Goal: Information Seeking & Learning: Stay updated

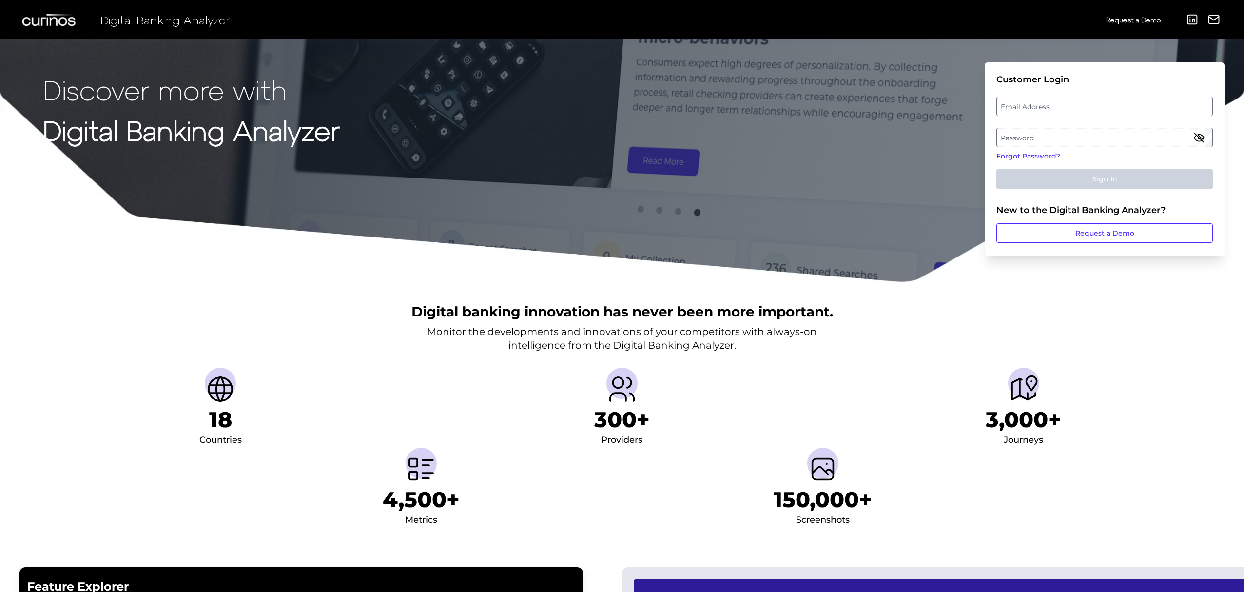
click at [1110, 105] on label "Email Address" at bounding box center [1104, 107] width 215 height 18
click at [1110, 105] on input "email" at bounding box center [1105, 107] width 216 height 20
click at [1079, 108] on input "Email Address" at bounding box center [1105, 107] width 216 height 20
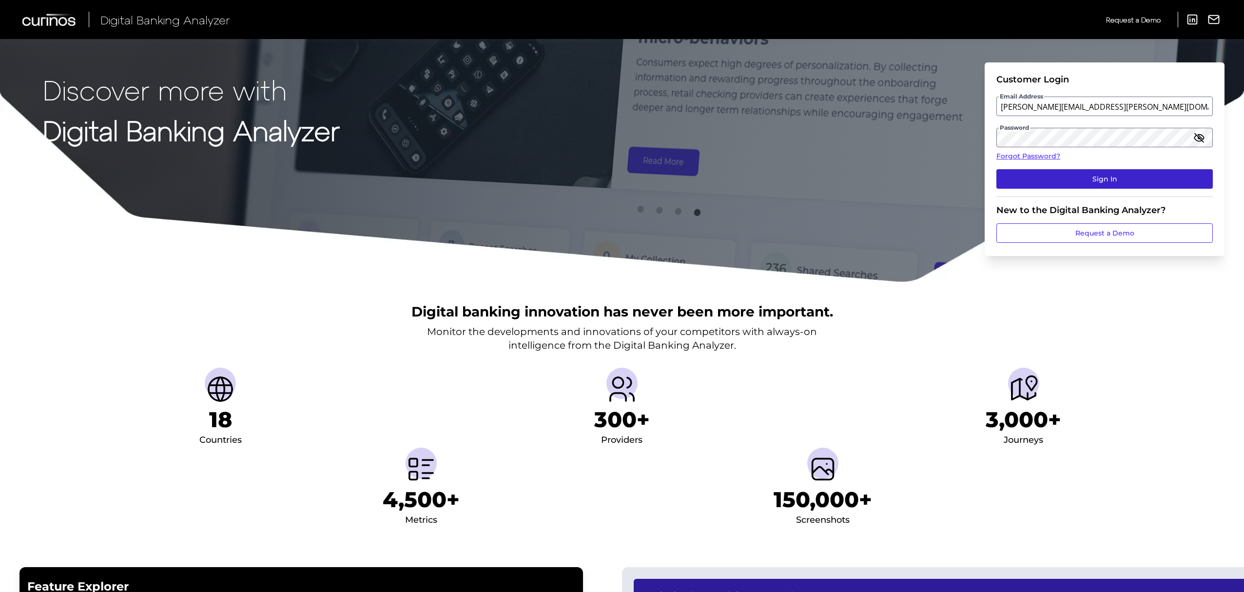
click at [1107, 172] on button "Sign In" at bounding box center [1105, 179] width 216 height 20
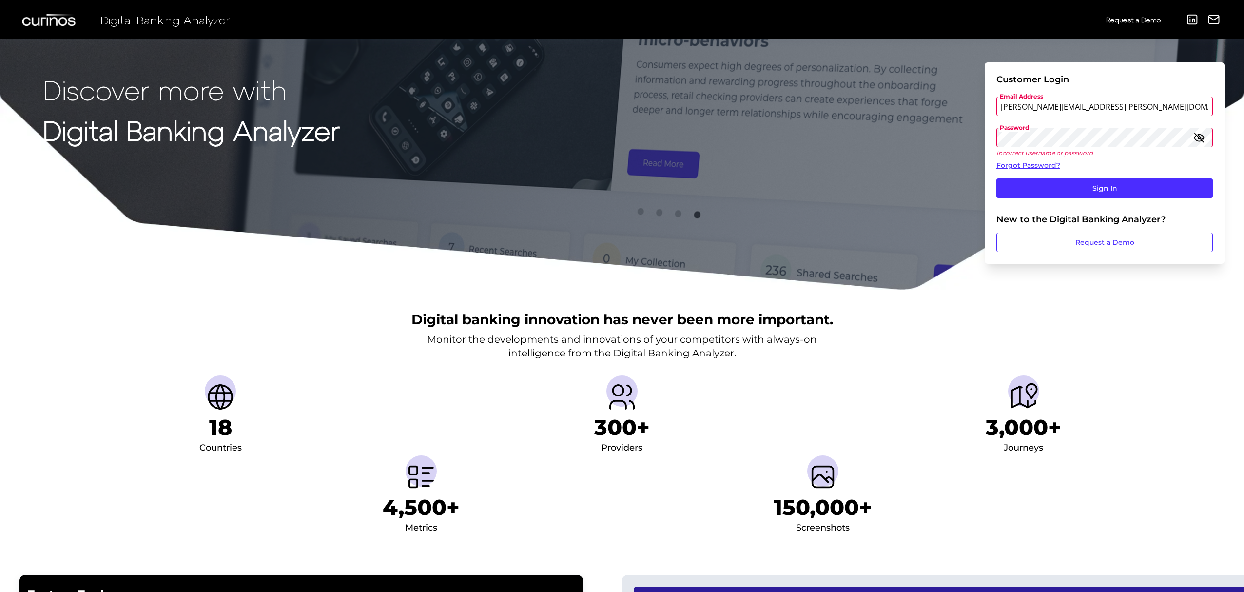
click at [1083, 103] on input "michael.mccaw@informa.com" at bounding box center [1105, 107] width 216 height 20
type input "michael.mccaw@curinos.com"
click at [1122, 187] on button "Sign In" at bounding box center [1105, 188] width 216 height 20
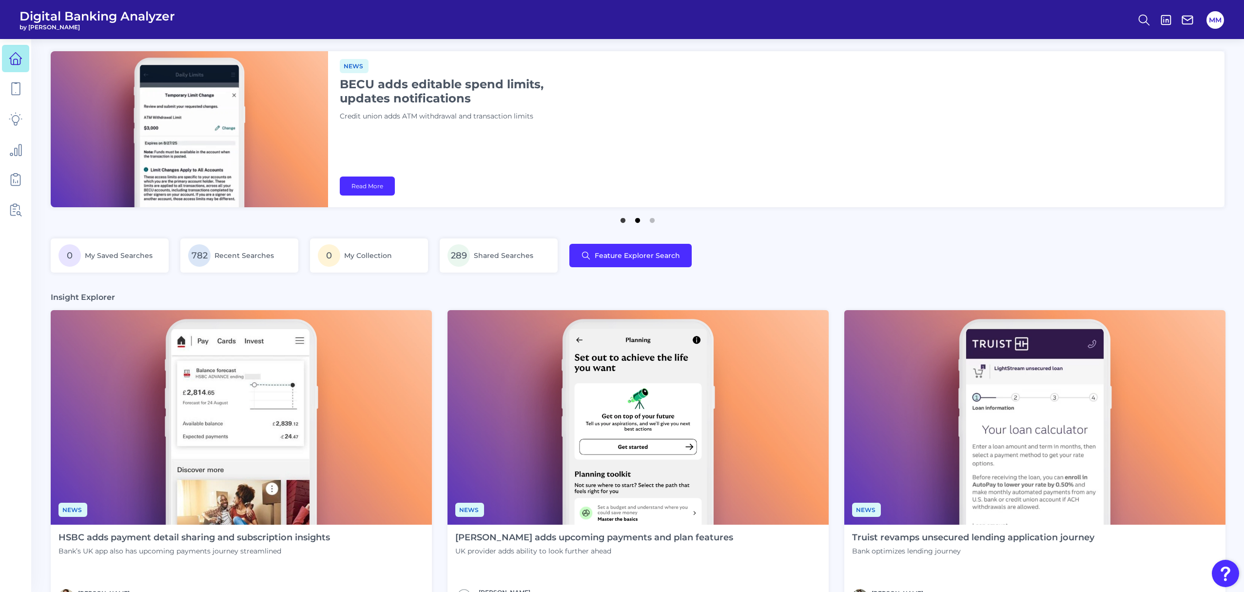
click at [634, 220] on button "2" at bounding box center [638, 218] width 10 height 10
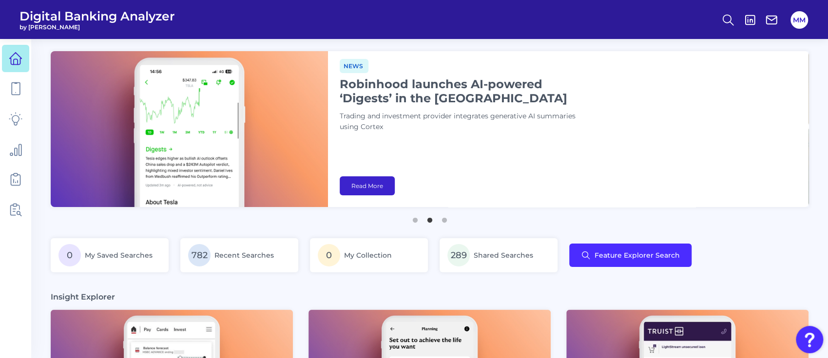
click at [370, 189] on link "Read More" at bounding box center [367, 185] width 55 height 19
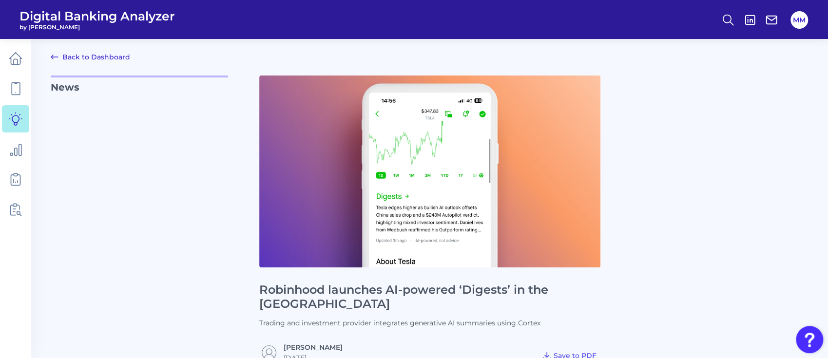
drag, startPoint x: 455, startPoint y: 183, endPoint x: 671, endPoint y: 181, distance: 216.0
click at [671, 181] on div "News Robinhood launches AI-powered ‘Digests’ in the UK Trading and investment p…" at bounding box center [430, 219] width 758 height 287
click at [456, 291] on h1 "Robinhood launches AI-powered ‘Digests’ in the [GEOGRAPHIC_DATA]" at bounding box center [429, 297] width 341 height 28
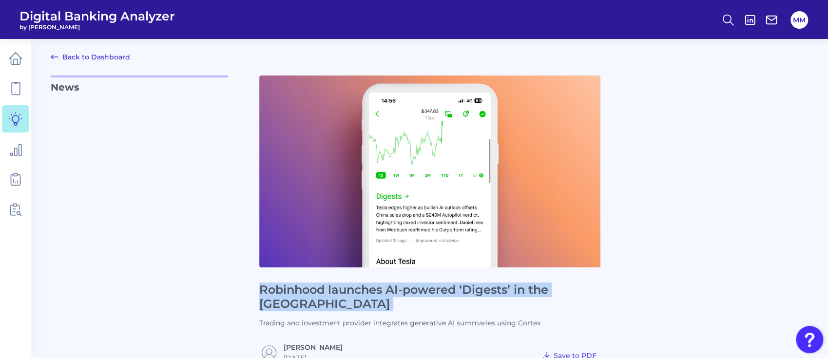
click at [456, 291] on h1 "Robinhood launches AI-powered ‘Digests’ in the [GEOGRAPHIC_DATA]" at bounding box center [429, 297] width 341 height 28
copy h1 "Robinhood launches AI-powered ‘Digests’ in the [GEOGRAPHIC_DATA]"
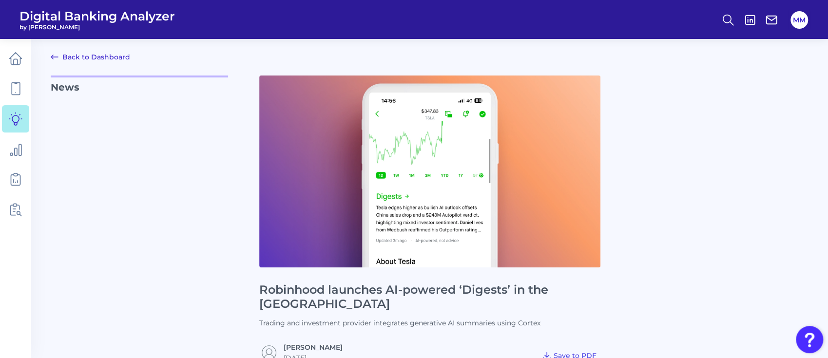
click at [428, 319] on p "Trading and investment provider integrates generative AI summaries using Cortex" at bounding box center [429, 323] width 341 height 9
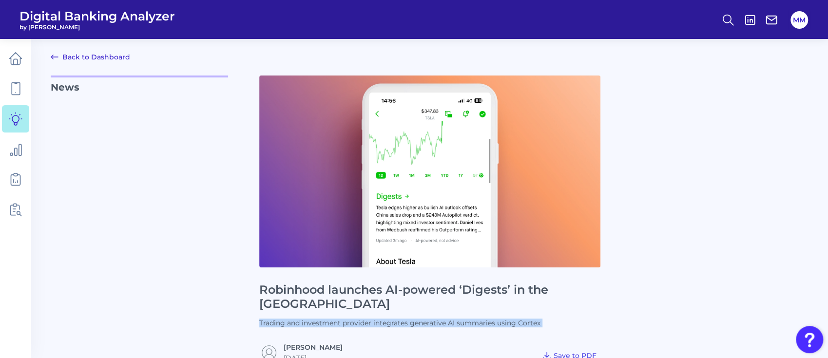
click at [428, 319] on p "Trading and investment provider integrates generative AI summaries using Cortex" at bounding box center [429, 323] width 341 height 9
copy div "Trading and investment provider integrates generative AI summaries using Cortex"
click at [588, 209] on img at bounding box center [429, 172] width 341 height 192
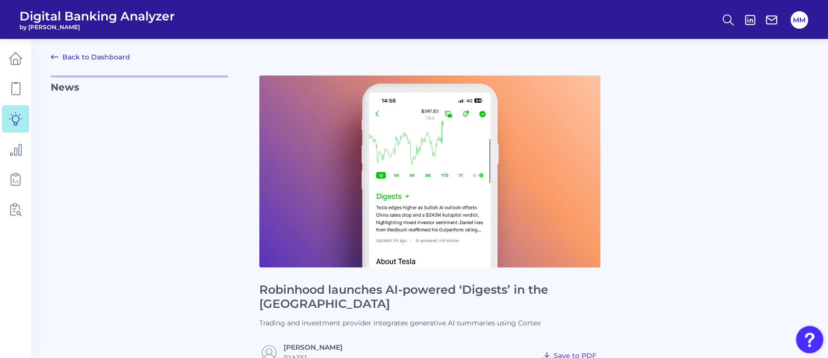
click at [482, 191] on img at bounding box center [429, 172] width 341 height 192
click at [110, 56] on link "Back to Dashboard" at bounding box center [90, 57] width 79 height 12
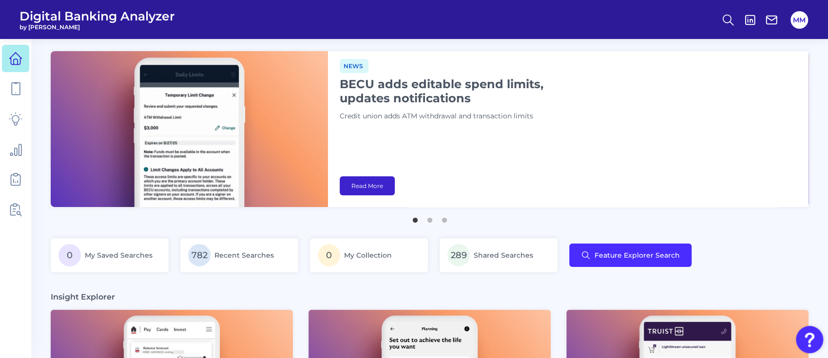
click at [375, 186] on link "Read More" at bounding box center [367, 185] width 55 height 19
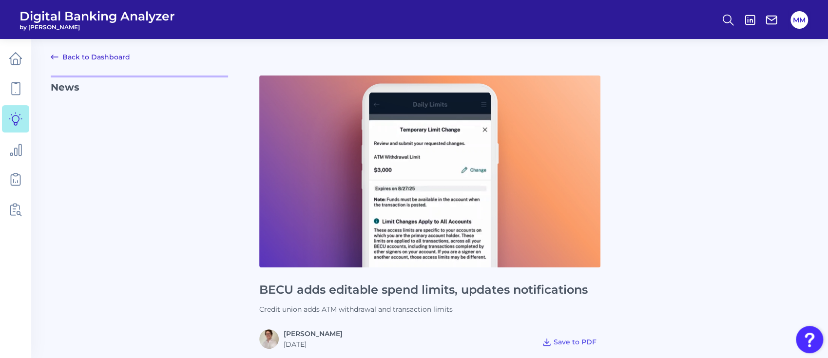
click at [429, 295] on h1 "BECU adds editable spend limits, updates notifications" at bounding box center [429, 290] width 341 height 14
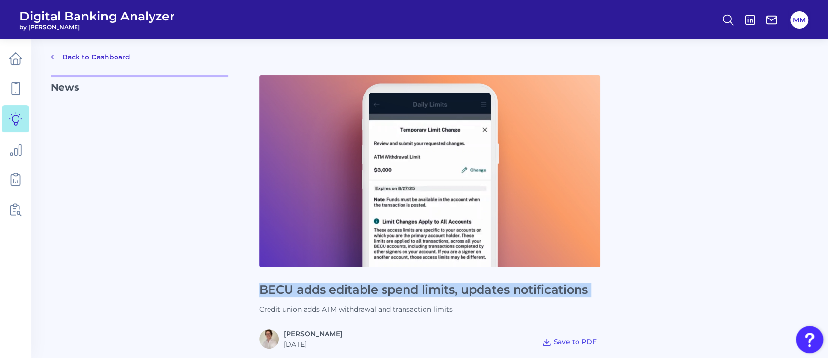
click at [429, 295] on h1 "BECU adds editable spend limits, updates notifications" at bounding box center [429, 290] width 341 height 14
copy h1 "BECU adds editable spend limits, updates notifications"
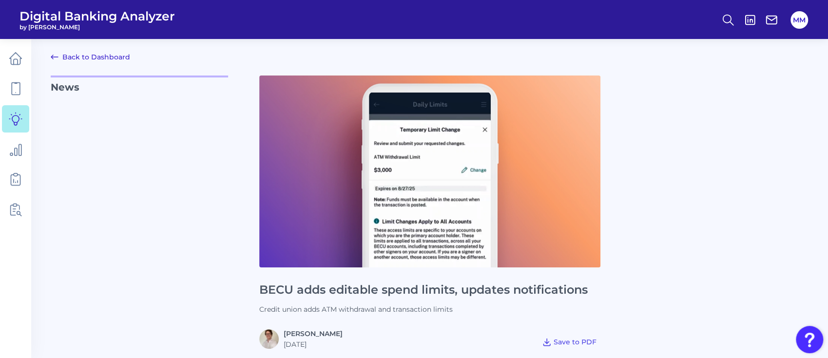
click at [386, 308] on p "Credit union adds ATM withdrawal and transaction limits" at bounding box center [429, 309] width 341 height 9
copy p "Credit union adds ATM withdrawal and transaction limits"
click at [538, 196] on img at bounding box center [429, 172] width 341 height 192
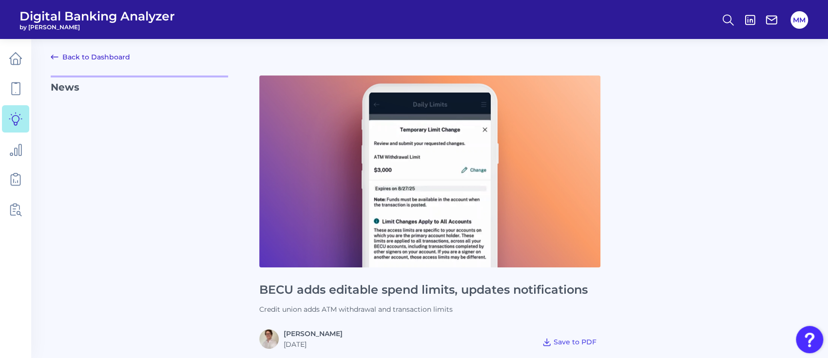
click at [614, 195] on div "News BECU adds editable spend limits, updates notifications Credit union adds A…" at bounding box center [430, 213] width 758 height 274
click at [511, 185] on img at bounding box center [429, 172] width 341 height 192
click at [187, 188] on p "News" at bounding box center [139, 213] width 177 height 274
click at [670, 205] on div "News BECU adds editable spend limits, updates notifications Credit union adds A…" at bounding box center [430, 213] width 758 height 274
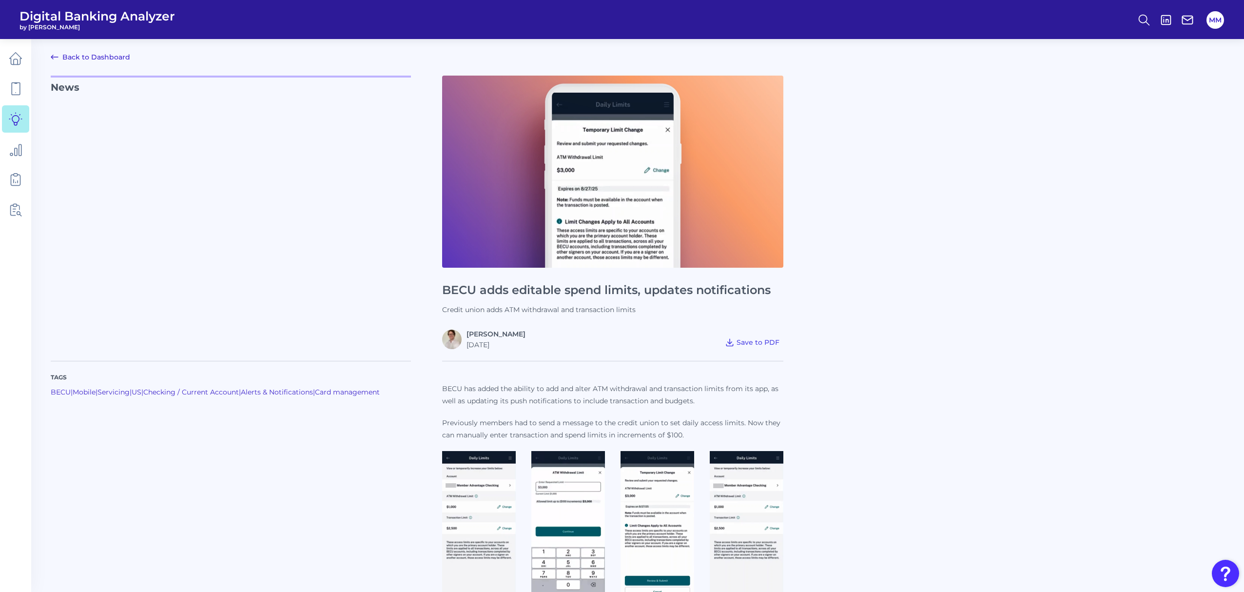
scroll to position [197, 0]
